Goal: Communication & Community: Participate in discussion

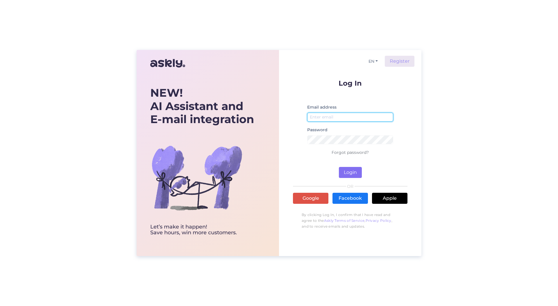
type input "[PERSON_NAME][EMAIL_ADDRESS][PERSON_NAME][DOMAIN_NAME]"
click at [351, 171] on button "Login" at bounding box center [350, 172] width 23 height 11
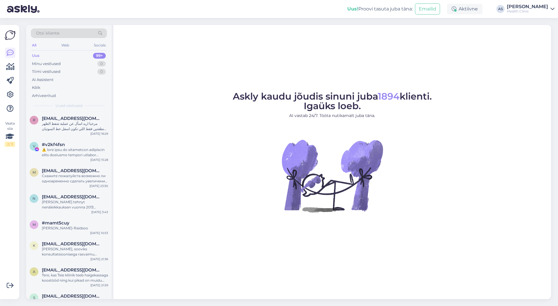
click at [517, 5] on div "[PERSON_NAME]" at bounding box center [527, 6] width 41 height 5
click at [512, 35] on span "Kaalulangetuskliinik" at bounding box center [494, 35] width 77 height 9
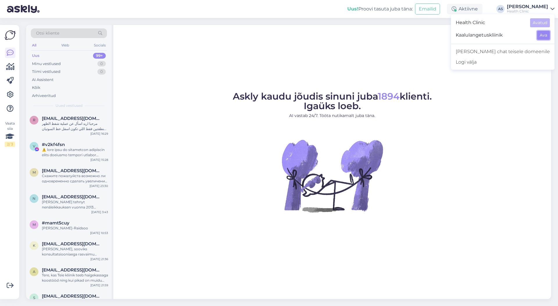
click at [547, 36] on button "Ava" at bounding box center [543, 35] width 13 height 9
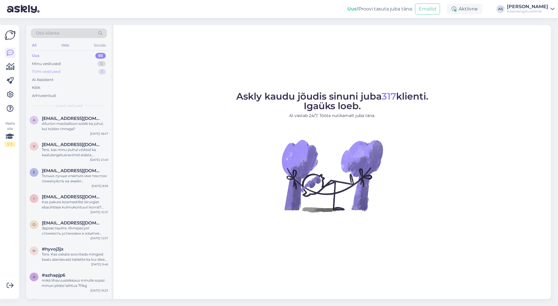
click at [97, 72] on div "Tiimi vestlused 1" at bounding box center [69, 72] width 76 height 8
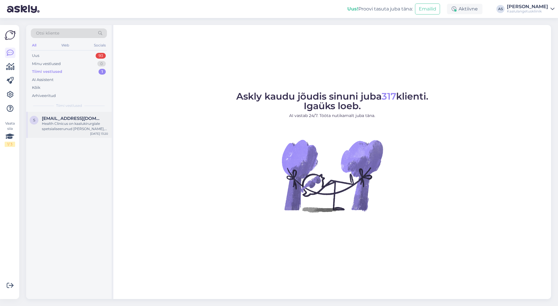
click at [86, 112] on div "s [EMAIL_ADDRESS][DOMAIN_NAME] Health Clinicus on kaalukirurgiale spetsialiseer…" at bounding box center [68, 125] width 85 height 26
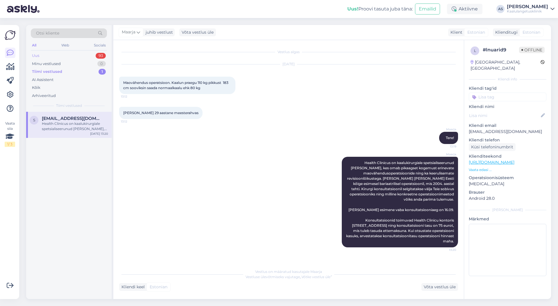
click at [82, 56] on div "Uus 93" at bounding box center [69, 56] width 76 height 8
